Goal: Task Accomplishment & Management: Manage account settings

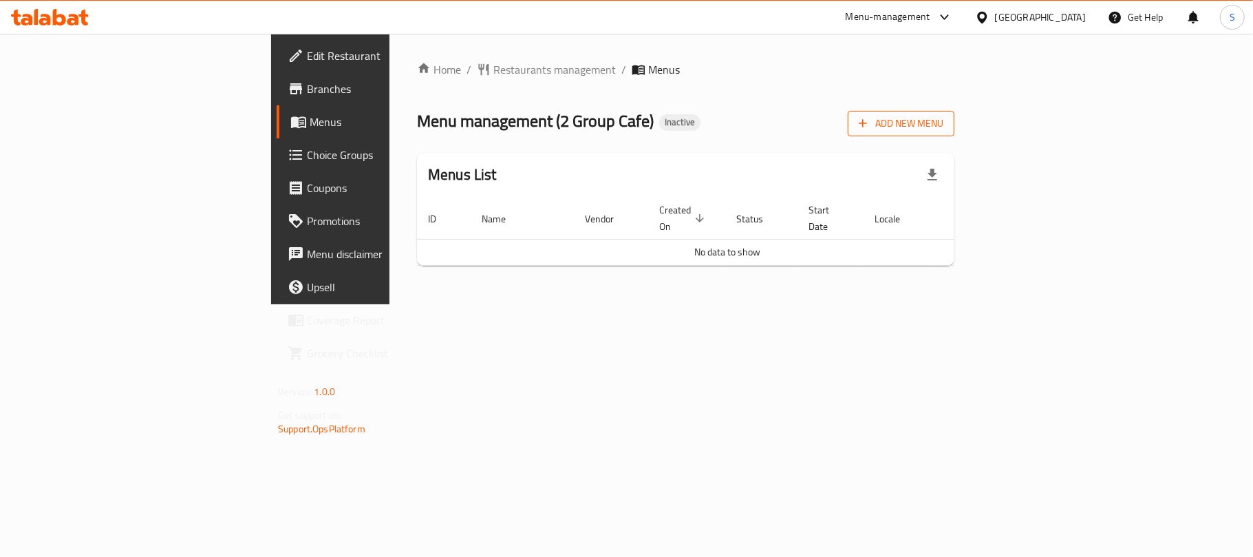
click at [944, 127] on span "Add New Menu" at bounding box center [901, 123] width 85 height 17
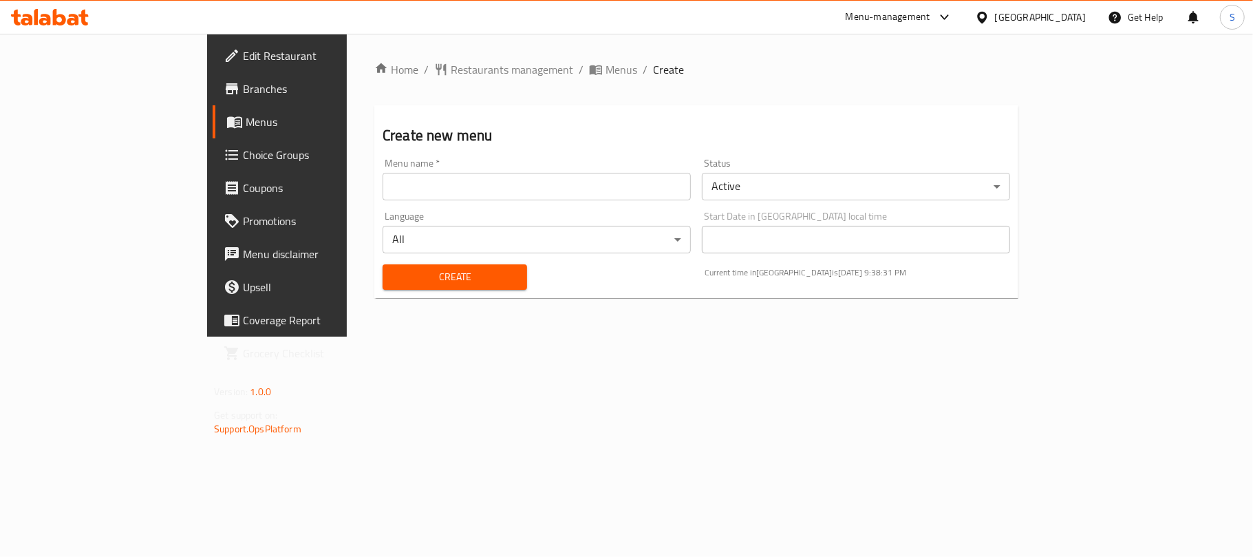
click at [383, 193] on input "text" at bounding box center [537, 187] width 308 height 28
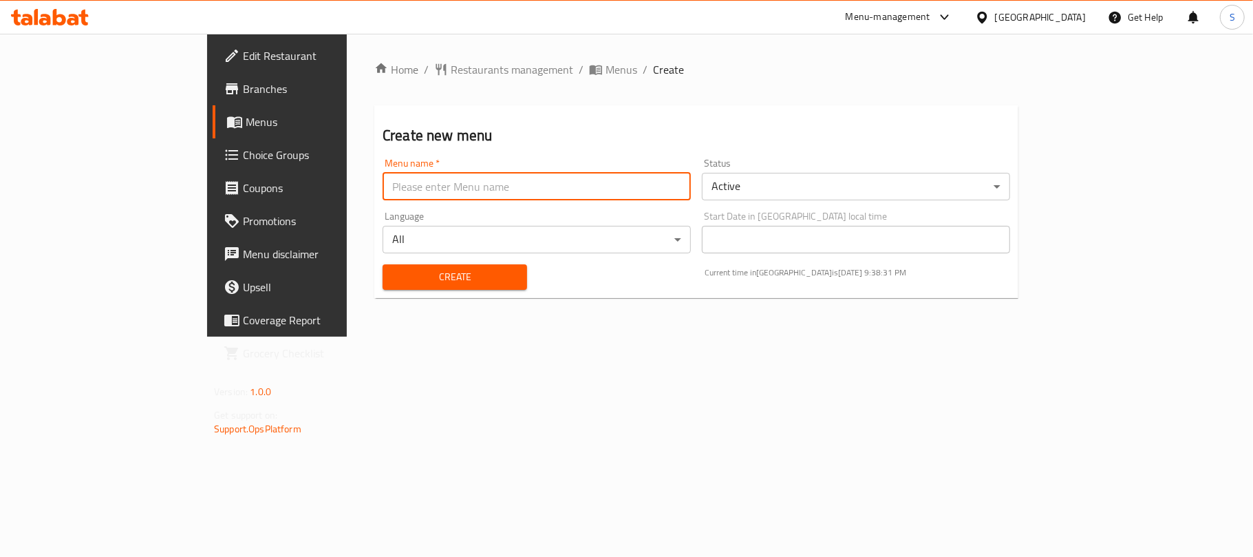
type input "New Menu"
click at [398, 282] on span "Create" at bounding box center [455, 276] width 123 height 17
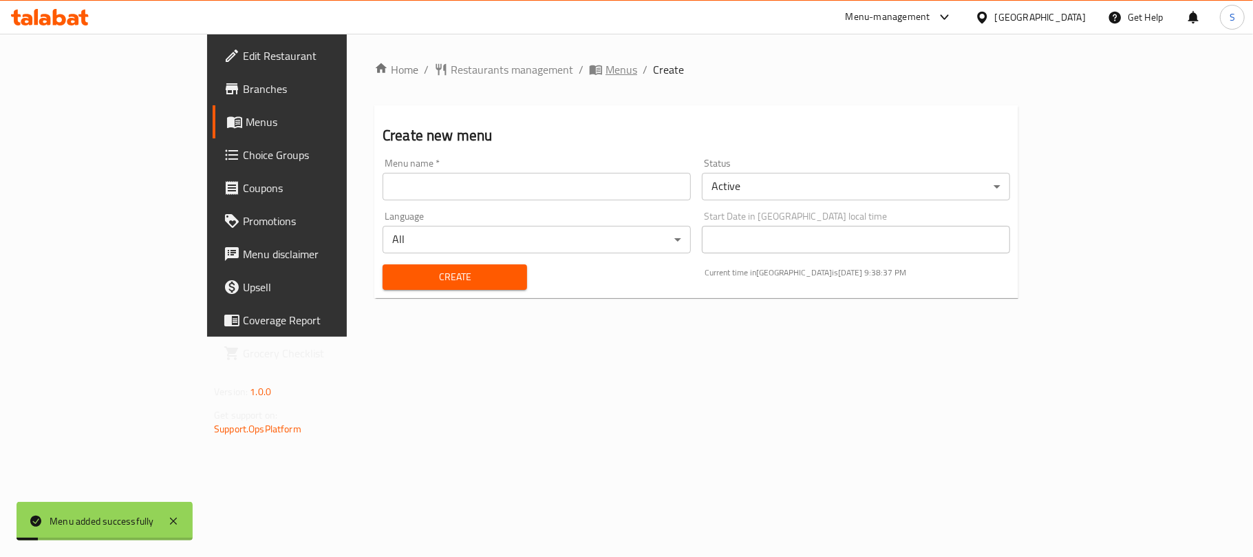
click at [606, 63] on span "Menus" at bounding box center [622, 69] width 32 height 17
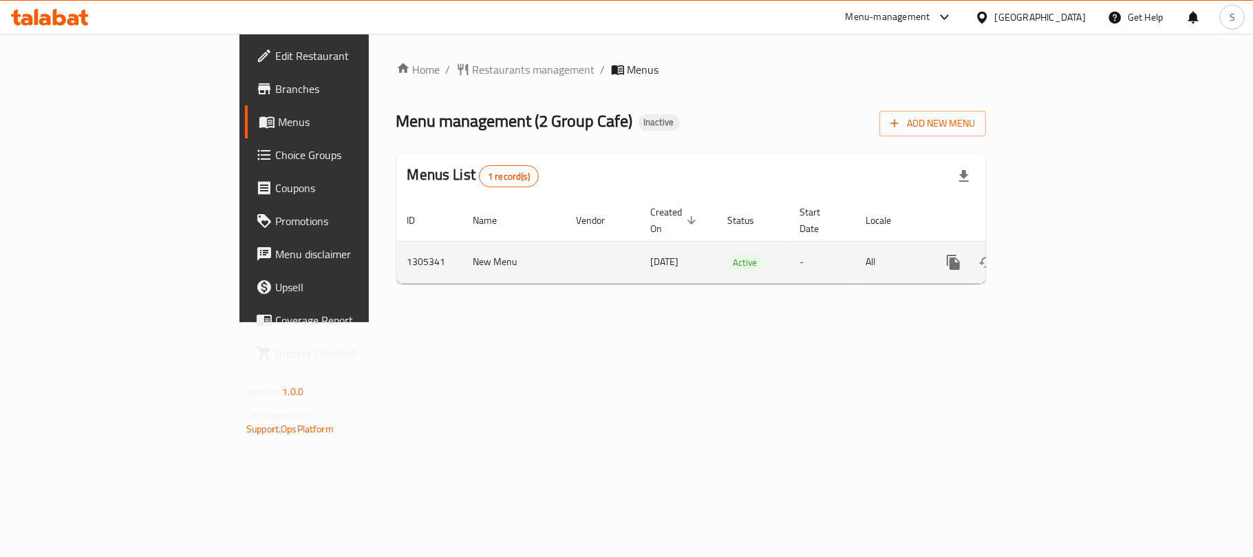
click at [396, 248] on td "1305341" at bounding box center [429, 262] width 66 height 42
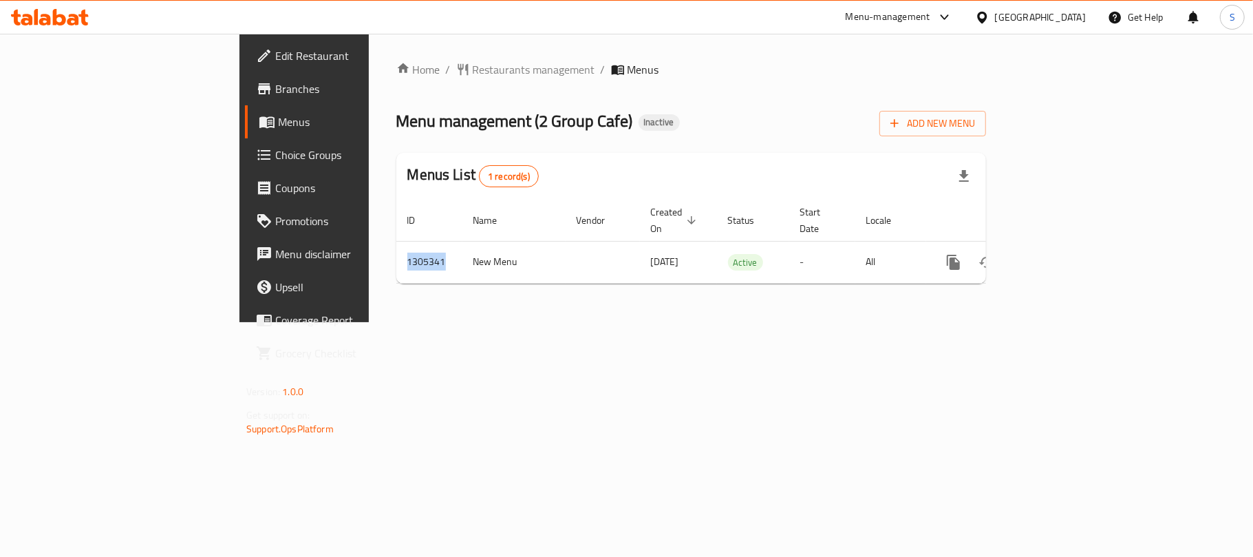
copy td "1305341"
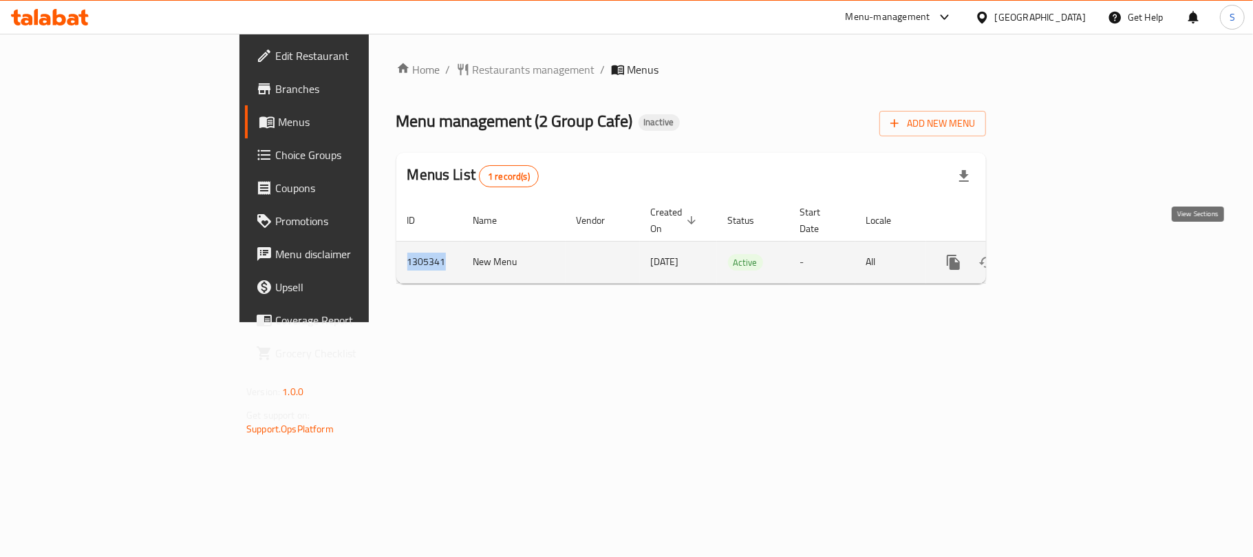
click at [1061, 254] on icon "enhanced table" at bounding box center [1053, 262] width 17 height 17
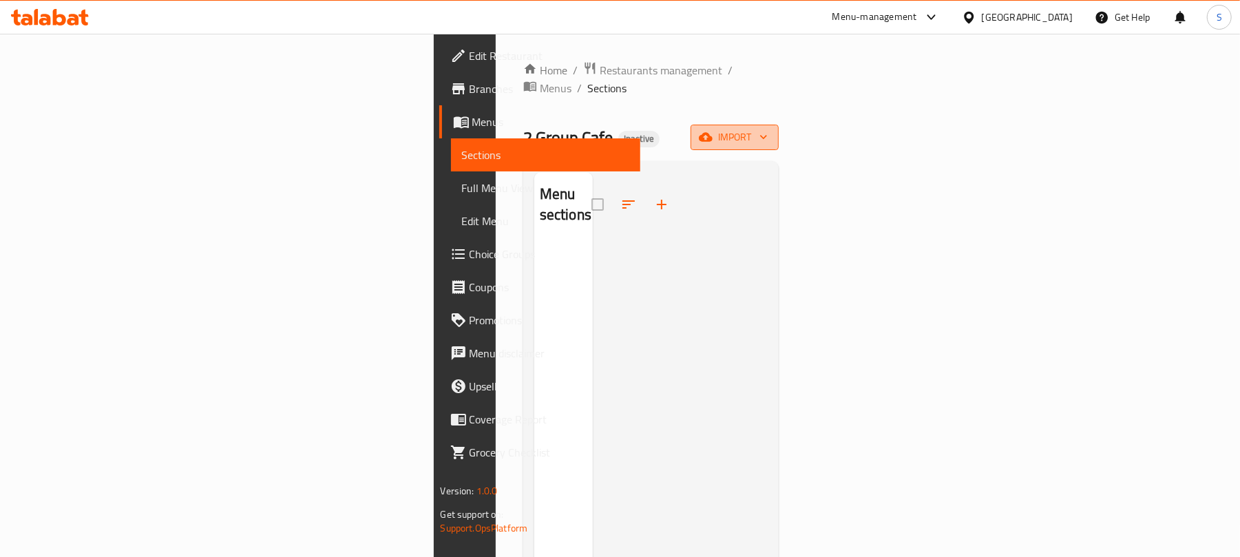
click at [767, 129] on span "import" at bounding box center [734, 137] width 66 height 17
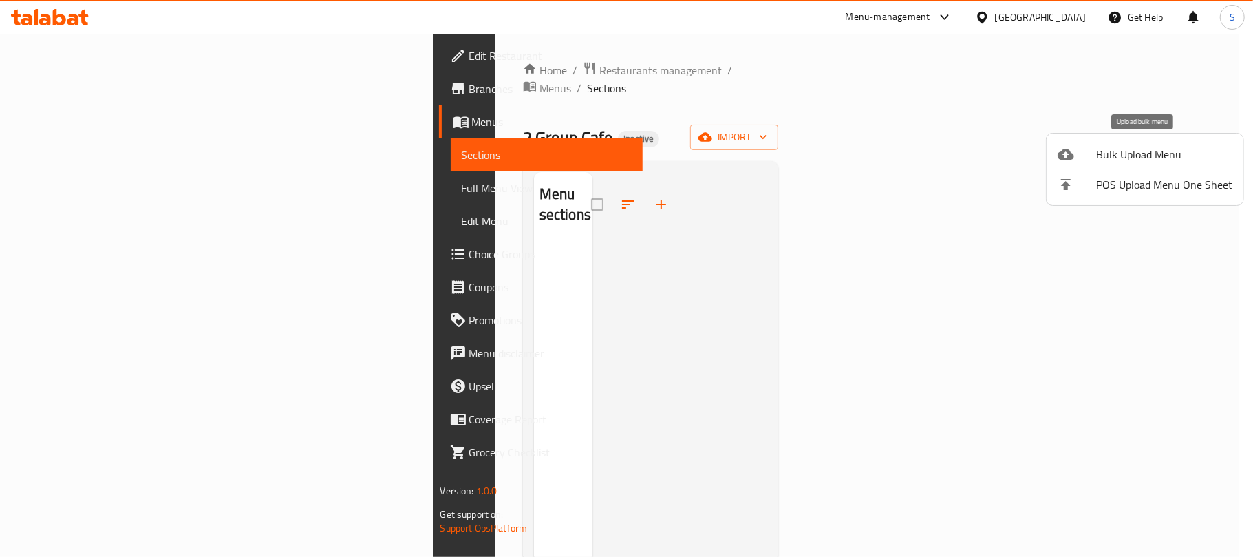
click at [1123, 147] on span "Bulk Upload Menu" at bounding box center [1165, 154] width 136 height 17
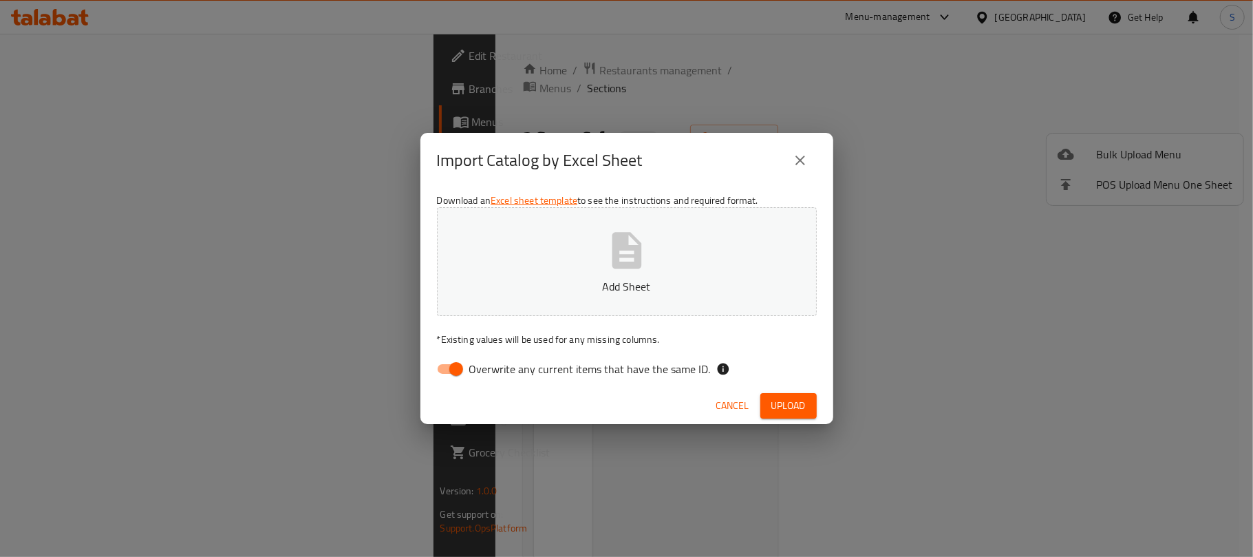
click at [449, 372] on input "Overwrite any current items that have the same ID." at bounding box center [456, 369] width 78 height 26
checkbox input "false"
click at [609, 278] on p "Add Sheet" at bounding box center [626, 286] width 337 height 17
click at [631, 171] on h2 "Import Catalog by Excel Sheet" at bounding box center [540, 160] width 206 height 22
click at [778, 401] on span "Upload" at bounding box center [789, 405] width 34 height 17
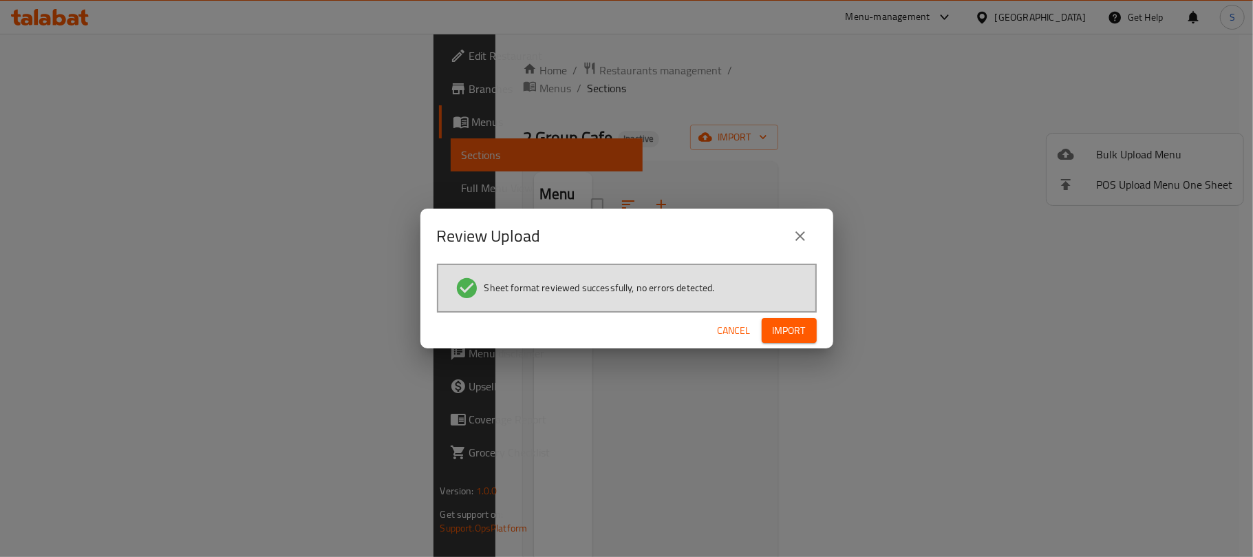
click at [792, 322] on span "Import" at bounding box center [789, 330] width 33 height 17
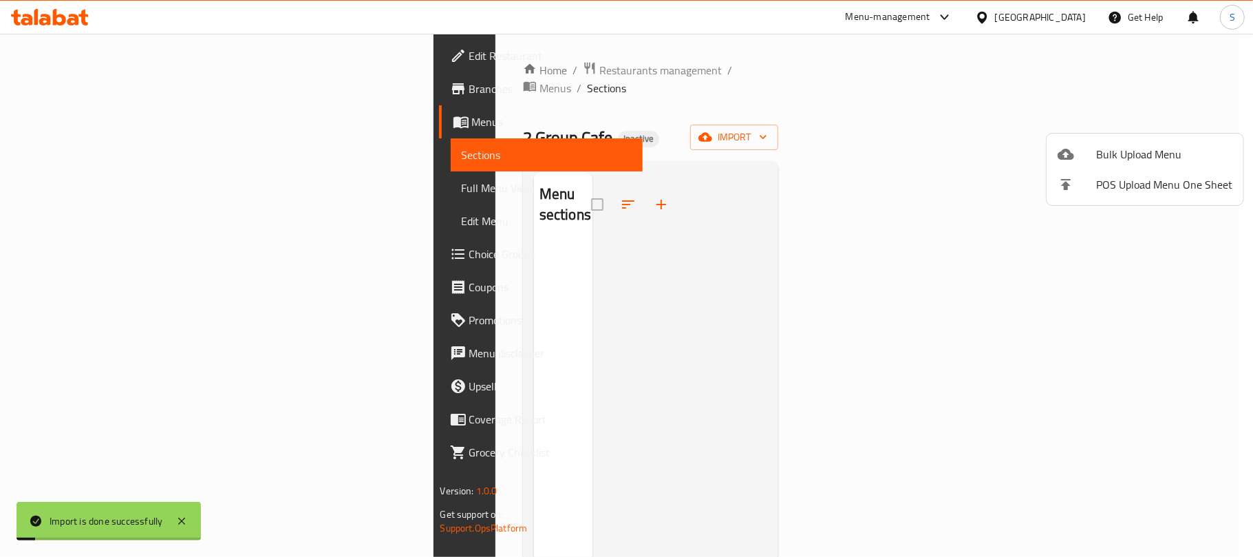
click at [710, 135] on div at bounding box center [626, 278] width 1253 height 557
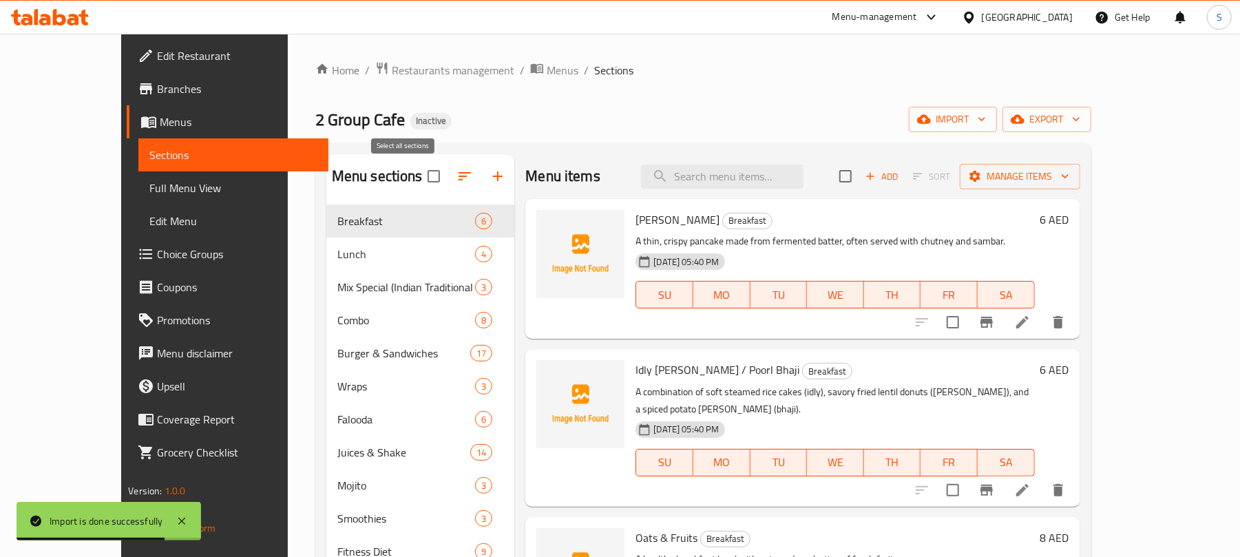
click at [419, 177] on input "checkbox" at bounding box center [433, 176] width 29 height 29
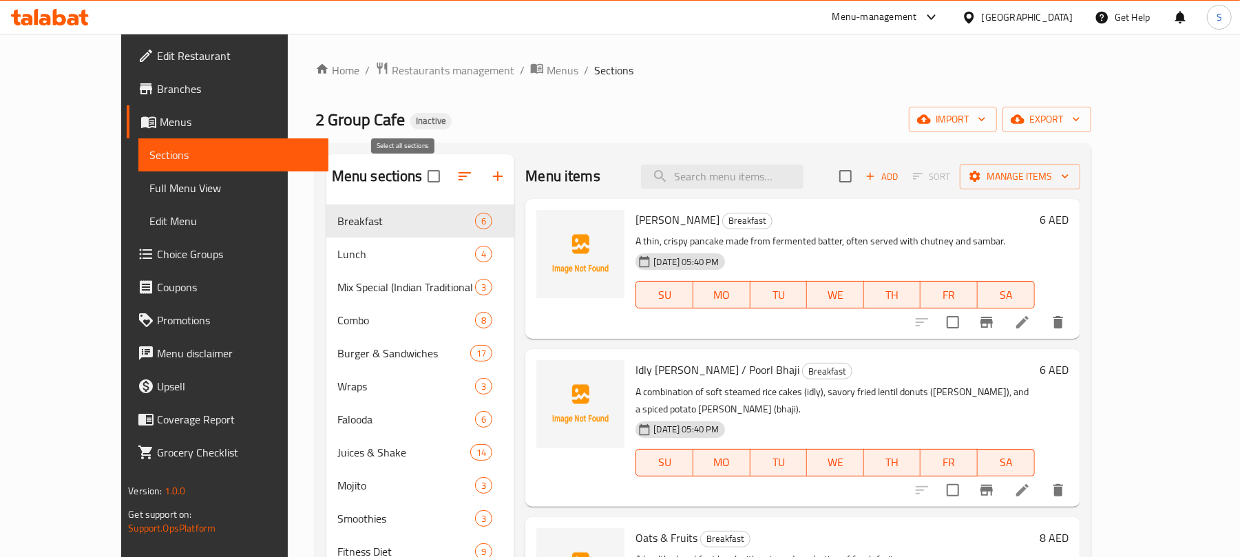
click at [419, 179] on input "checkbox" at bounding box center [433, 176] width 29 height 29
checkbox input "false"
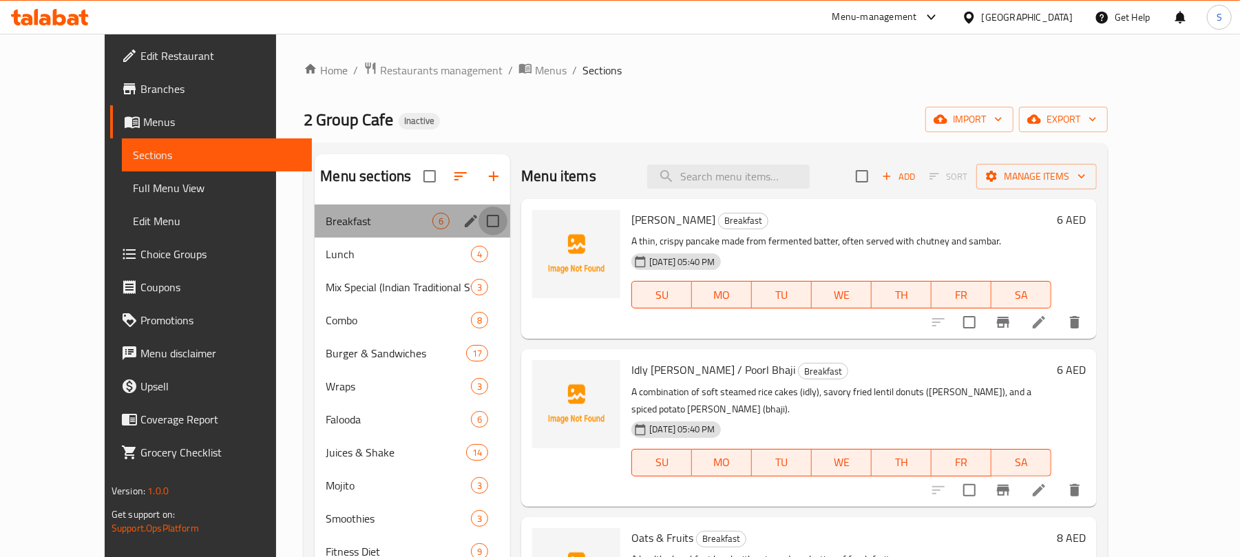
click at [478, 219] on input "Menu sections" at bounding box center [492, 221] width 29 height 29
checkbox input "true"
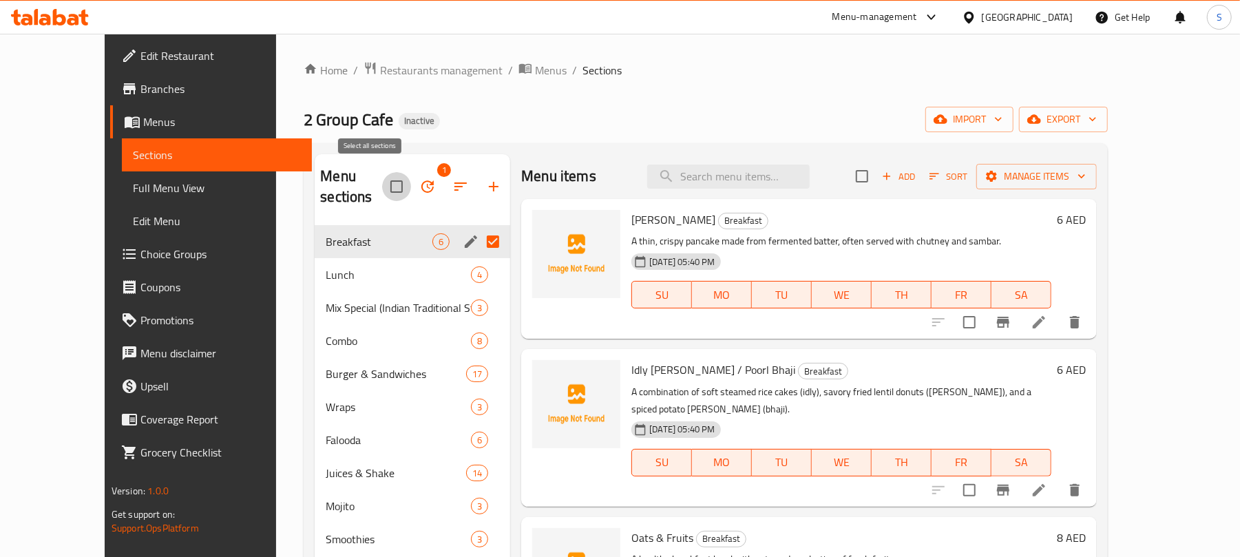
click at [382, 175] on input "checkbox" at bounding box center [396, 186] width 29 height 29
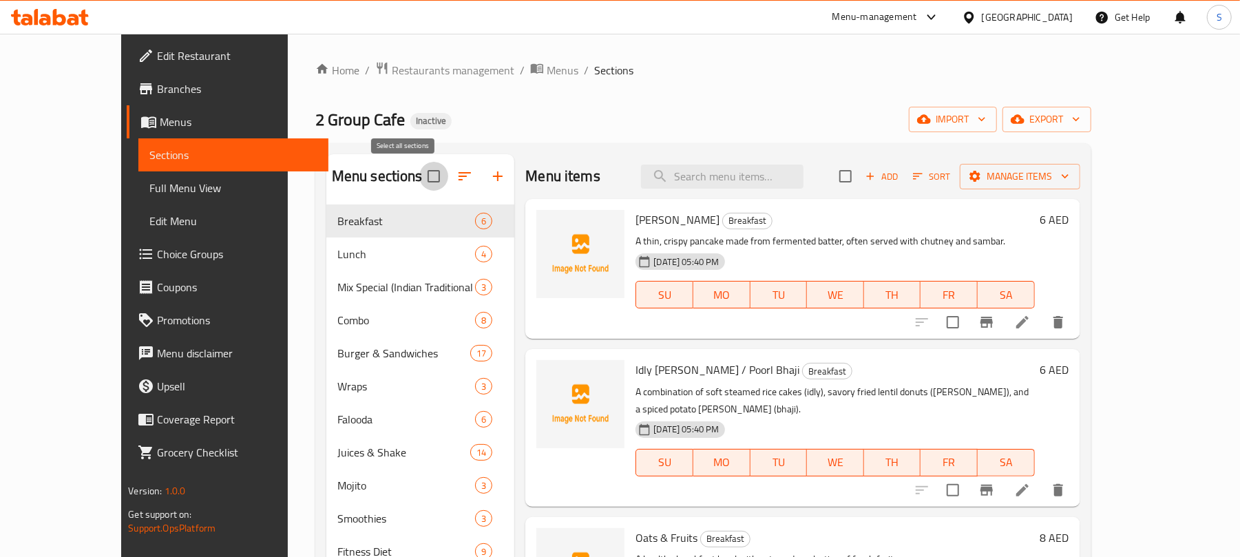
click at [419, 168] on input "checkbox" at bounding box center [433, 176] width 29 height 29
click at [419, 175] on input "checkbox" at bounding box center [433, 176] width 29 height 29
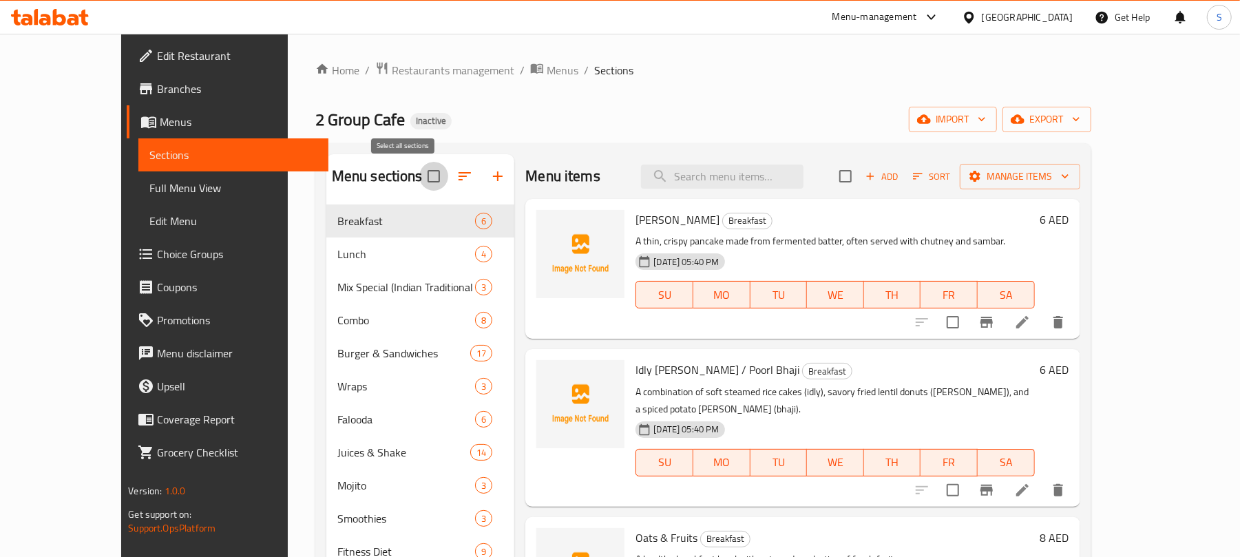
checkbox input "false"
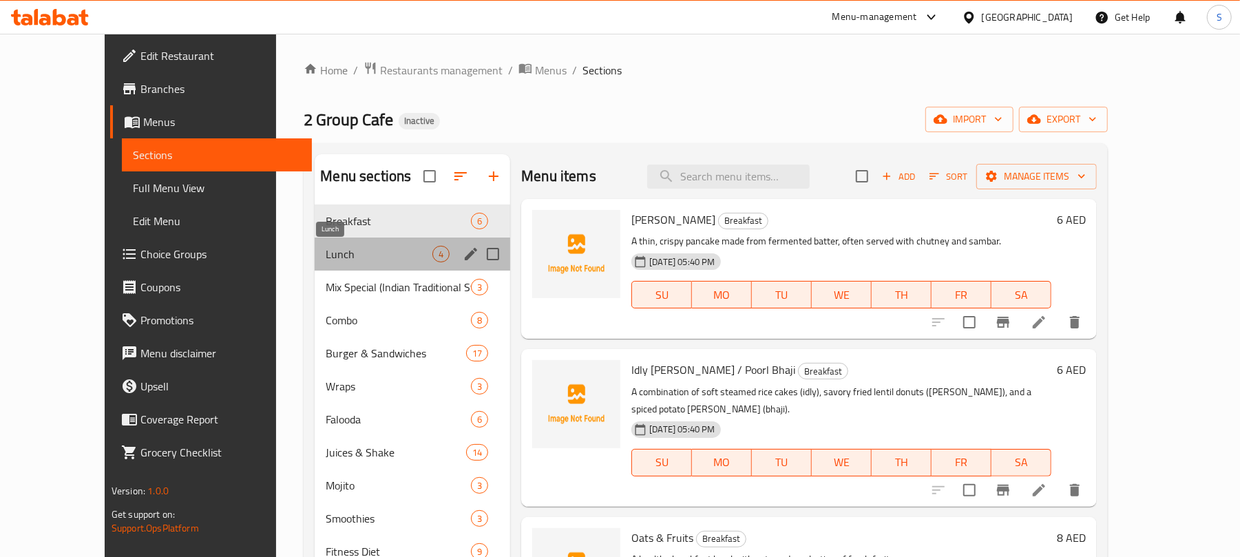
click at [350, 246] on span "Lunch" at bounding box center [379, 254] width 107 height 17
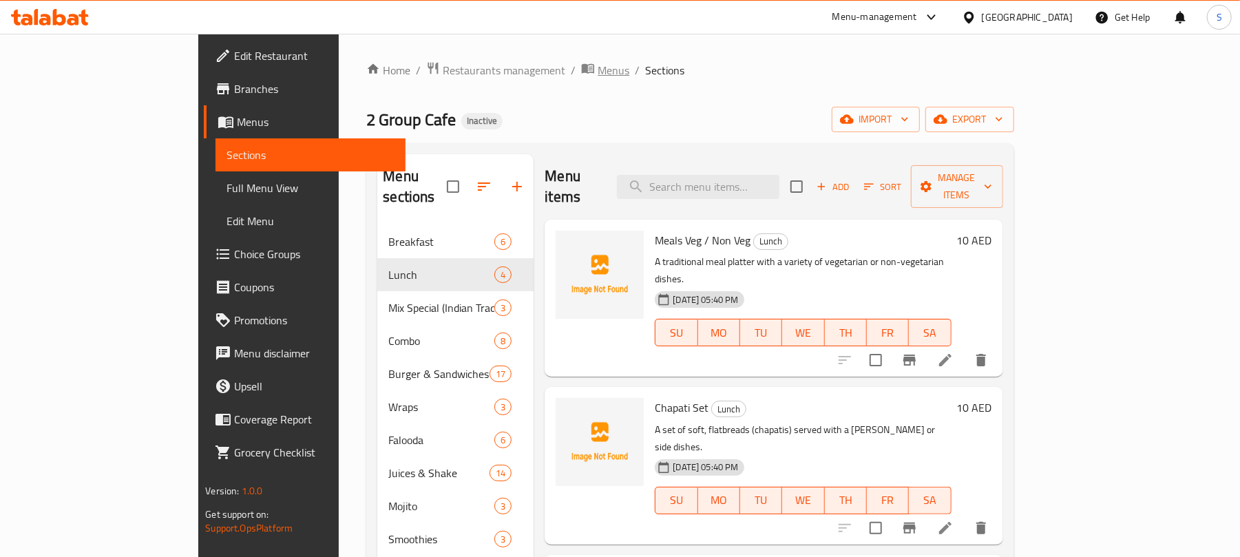
click at [581, 75] on span "breadcrumb" at bounding box center [589, 70] width 17 height 18
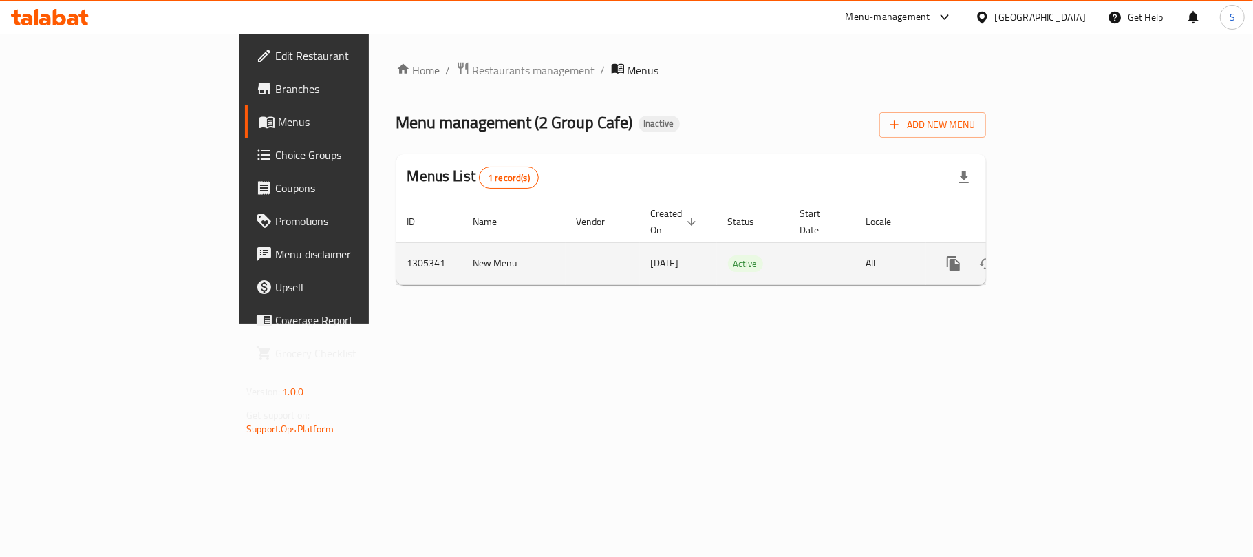
click at [1059, 257] on icon "enhanced table" at bounding box center [1053, 263] width 12 height 12
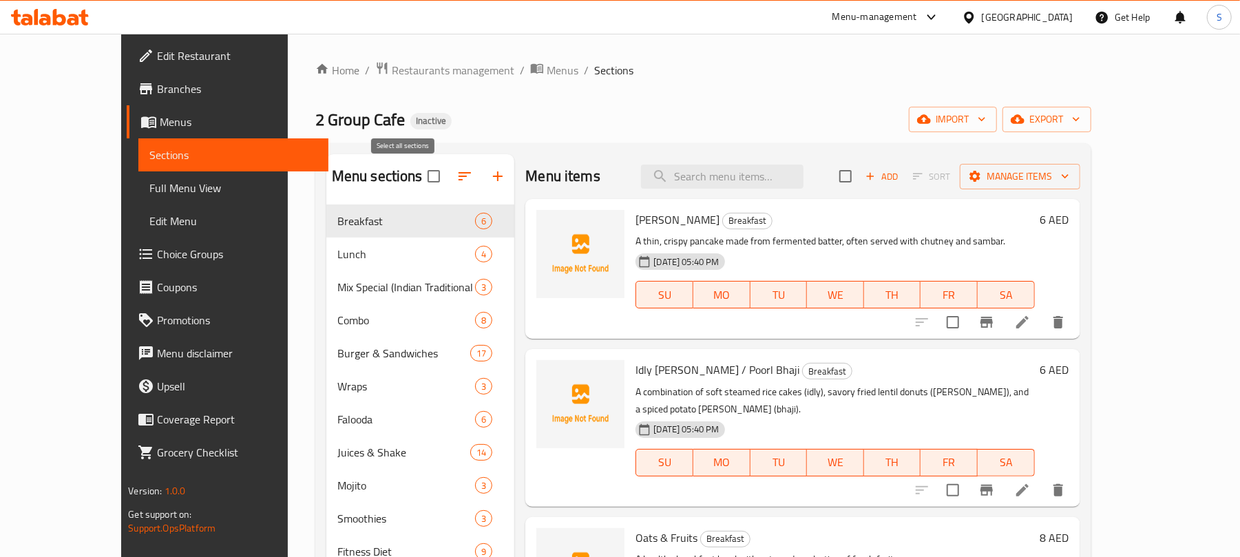
click at [419, 174] on input "checkbox" at bounding box center [433, 176] width 29 height 29
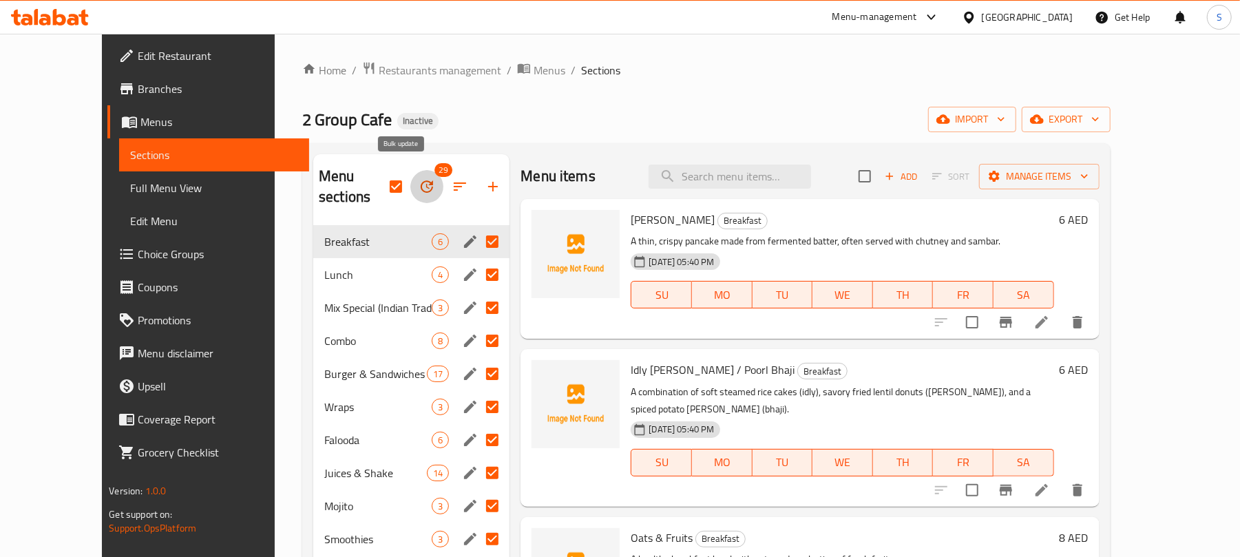
click at [419, 180] on icon "button" at bounding box center [427, 186] width 17 height 17
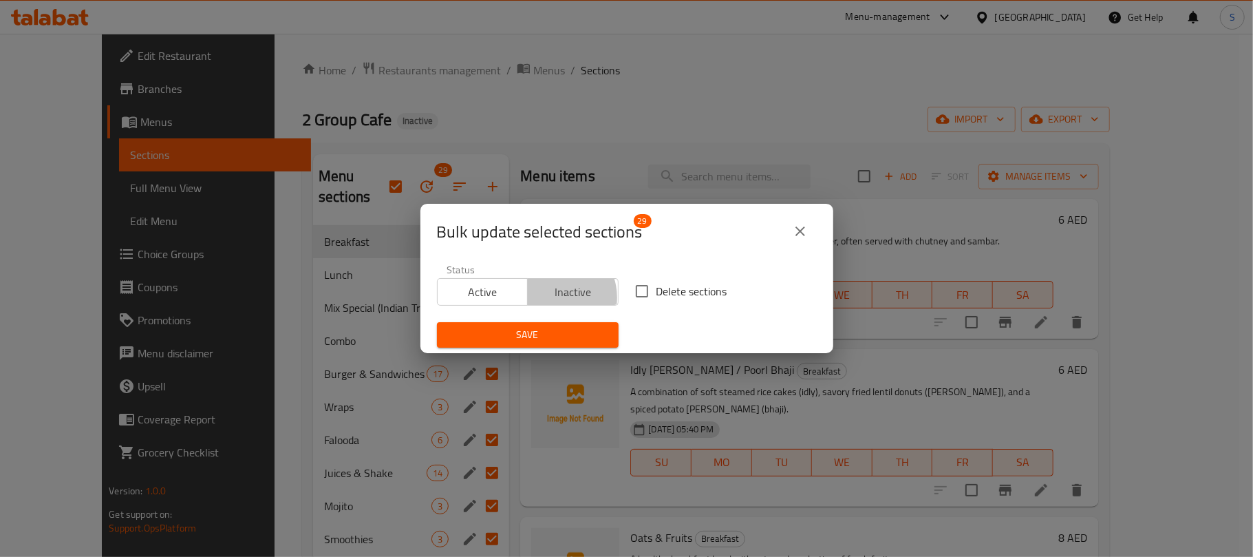
click at [551, 297] on span "Inactive" at bounding box center [573, 292] width 80 height 20
click at [536, 335] on span "Save" at bounding box center [528, 334] width 160 height 17
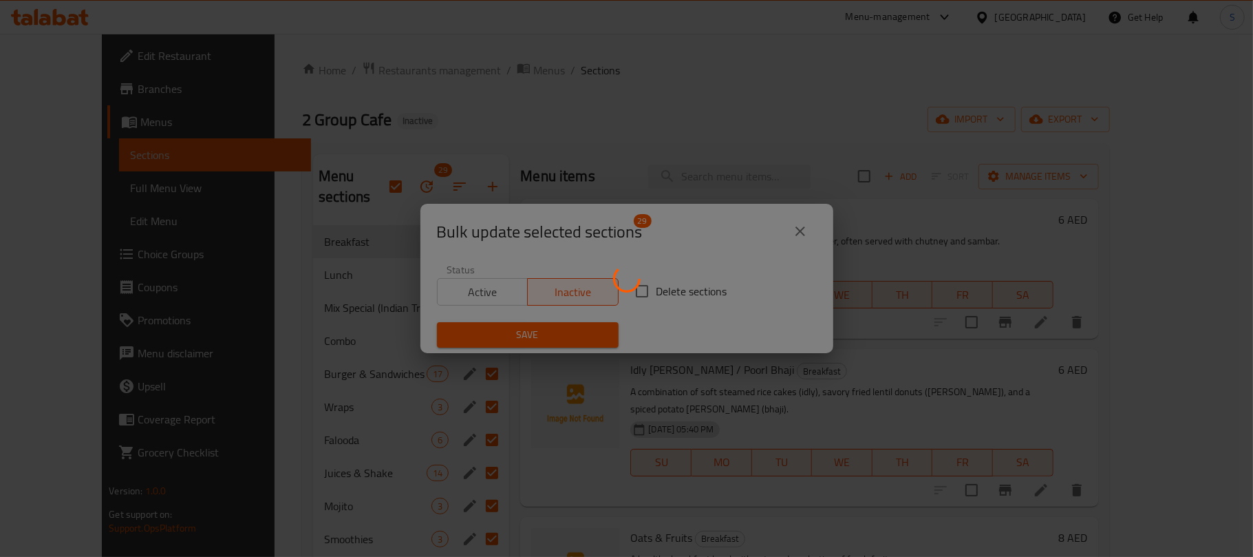
checkbox input "false"
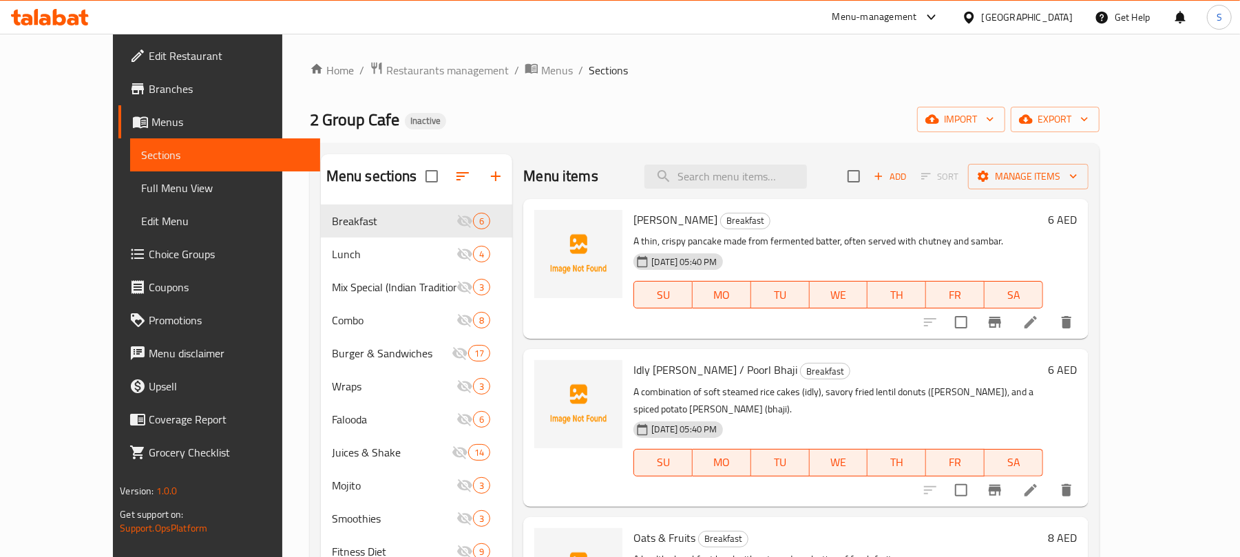
click at [149, 56] on span "Edit Restaurant" at bounding box center [229, 55] width 160 height 17
